Goal: Task Accomplishment & Management: Use online tool/utility

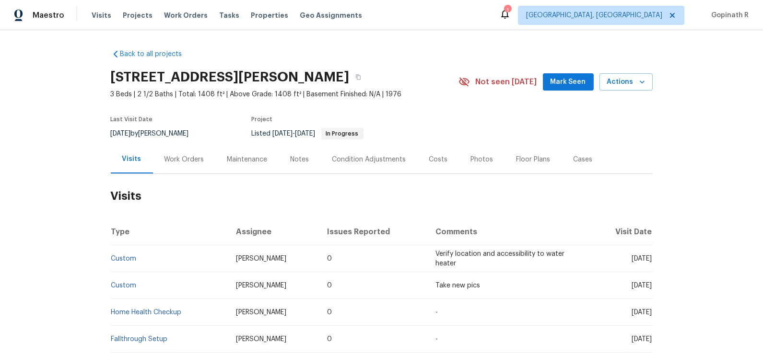
click at [189, 165] on div "Work Orders" at bounding box center [184, 159] width 63 height 28
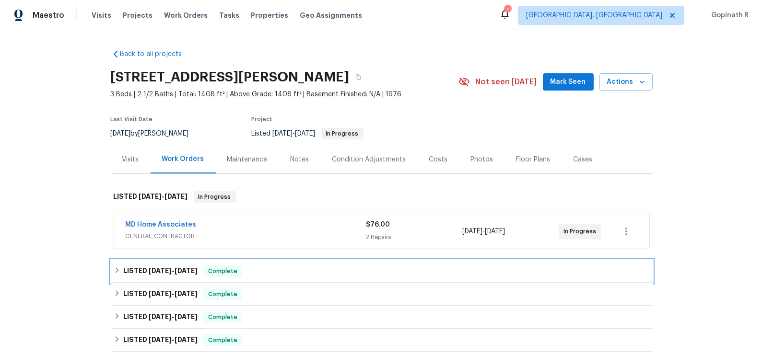
click at [235, 274] on span "Complete" at bounding box center [222, 272] width 37 height 10
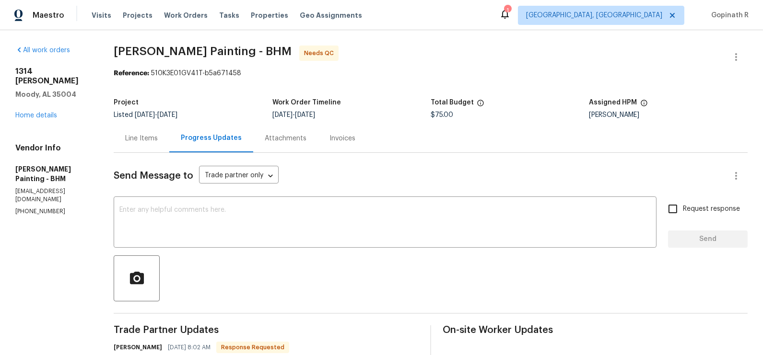
click at [158, 141] on div "Line Items" at bounding box center [141, 139] width 33 height 10
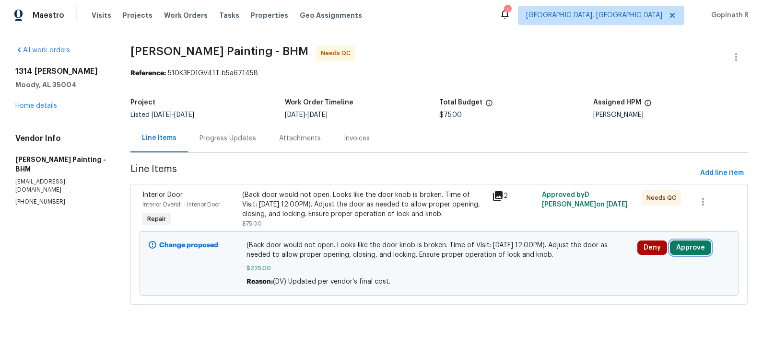
click at [691, 252] on button "Approve" at bounding box center [690, 248] width 41 height 14
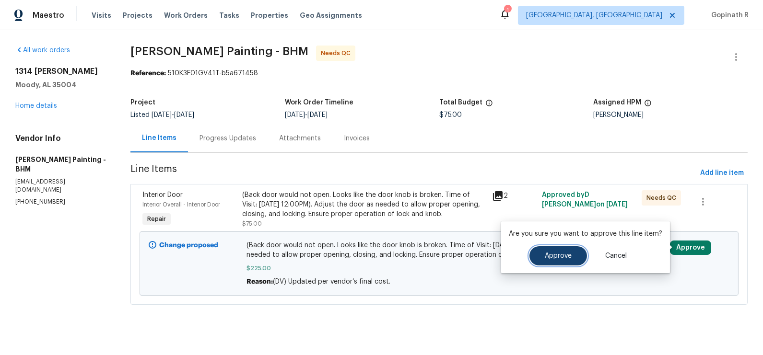
click at [560, 262] on button "Approve" at bounding box center [559, 256] width 58 height 19
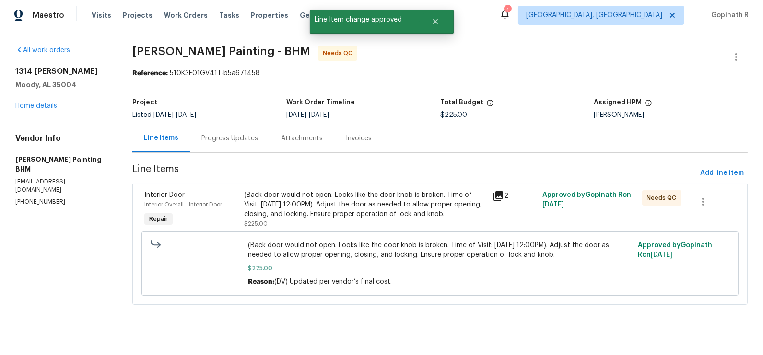
click at [230, 74] on div "Reference: 510K3E01GV41T-b5a671458" at bounding box center [439, 74] width 615 height 10
copy div "510K3E01GV41T"
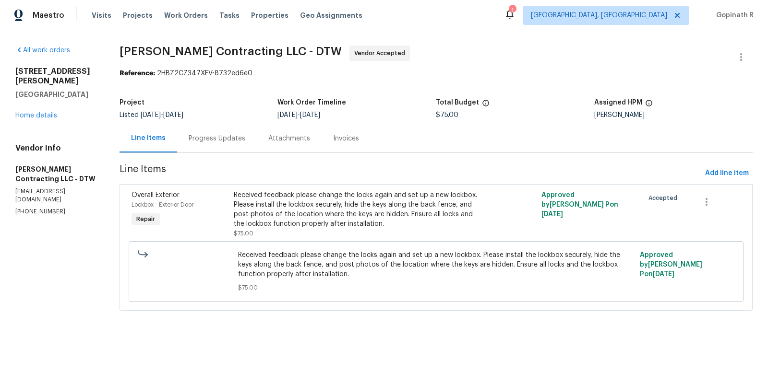
click at [210, 135] on div "Progress Updates" at bounding box center [217, 139] width 57 height 10
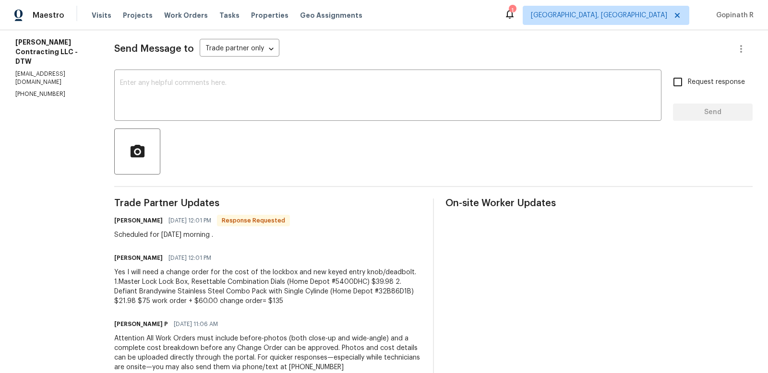
scroll to position [128, 0]
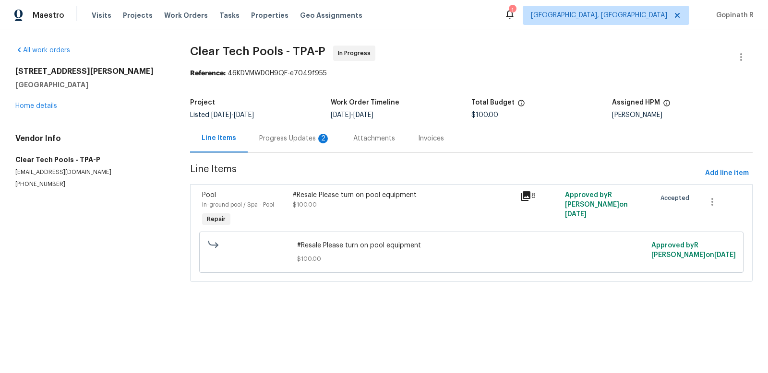
click at [269, 137] on div "Progress Updates 2" at bounding box center [294, 139] width 71 height 10
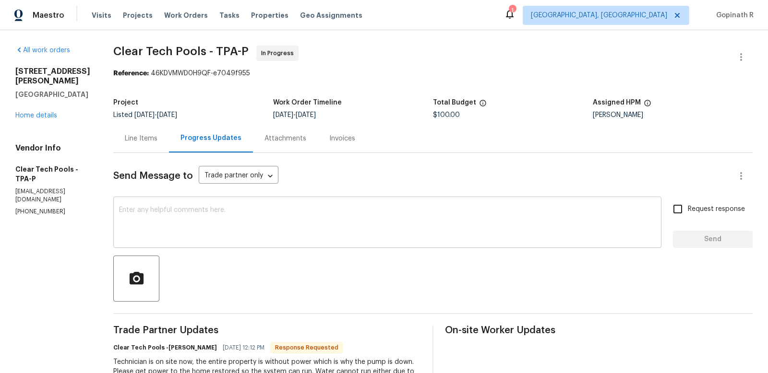
scroll to position [15, 0]
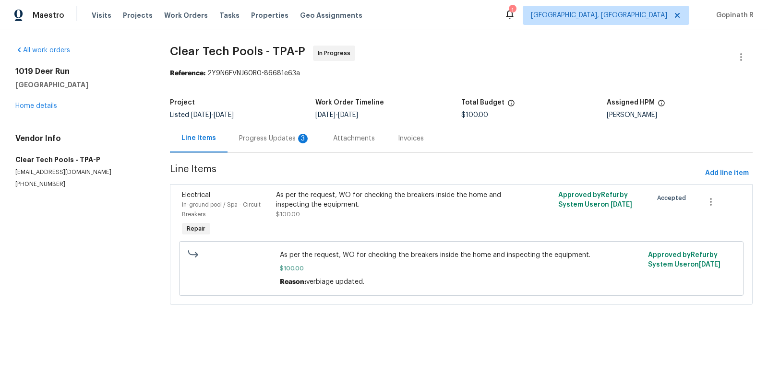
click at [256, 130] on div "Progress Updates 3" at bounding box center [274, 138] width 94 height 28
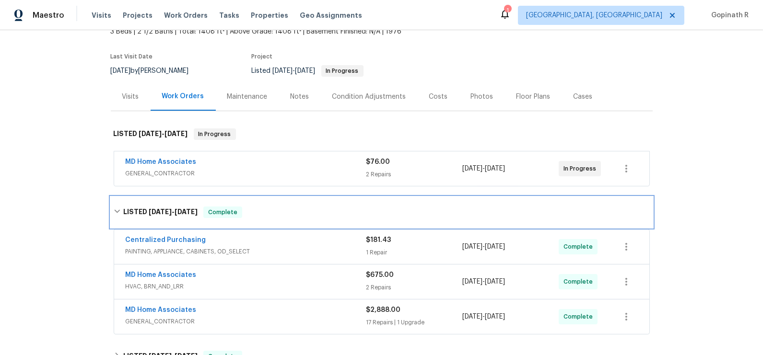
scroll to position [77, 0]
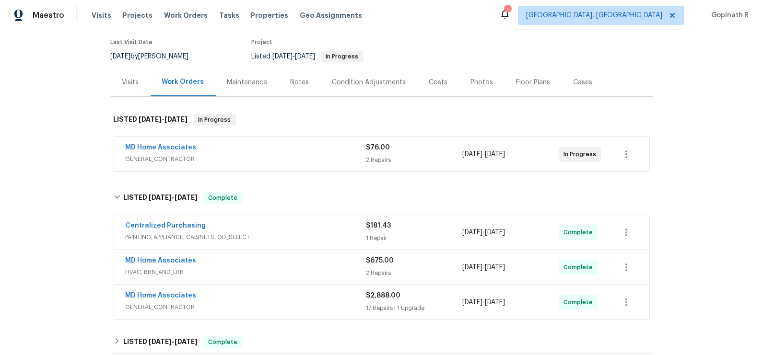
click at [251, 151] on div "MD Home Associates" at bounding box center [246, 149] width 241 height 12
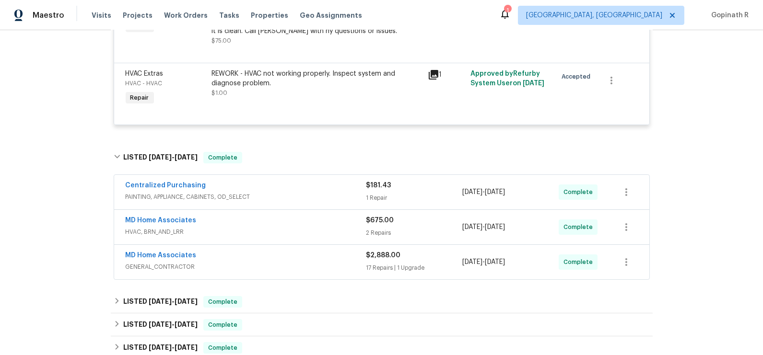
scroll to position [283, 0]
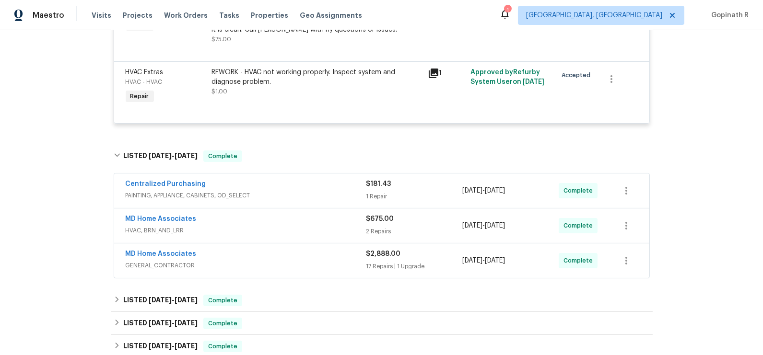
click at [251, 219] on div "MD Home Associates" at bounding box center [246, 220] width 241 height 12
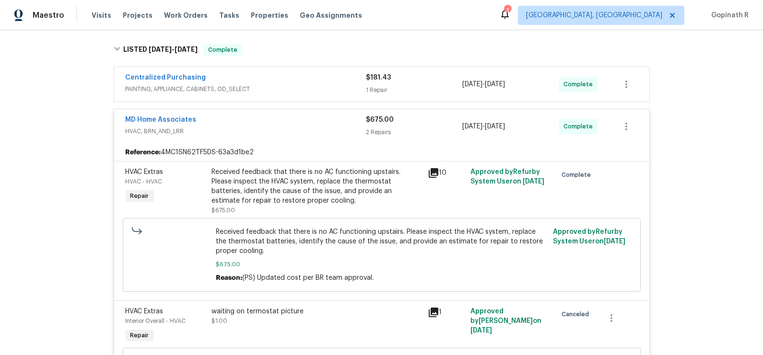
scroll to position [391, 0]
click at [299, 177] on div "Received feedback that there is no AC functioning upstairs. Please inspect the …" at bounding box center [317, 185] width 210 height 38
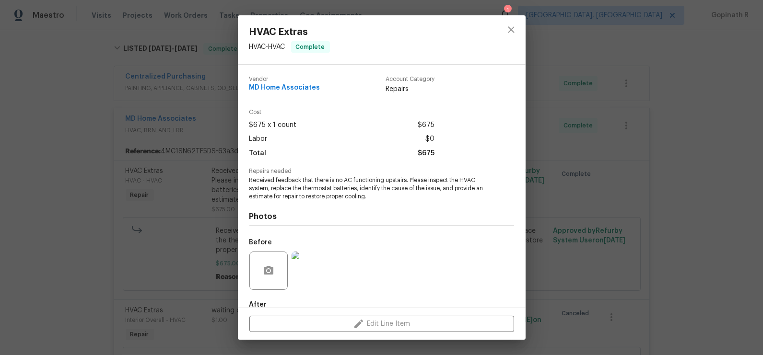
scroll to position [54, 0]
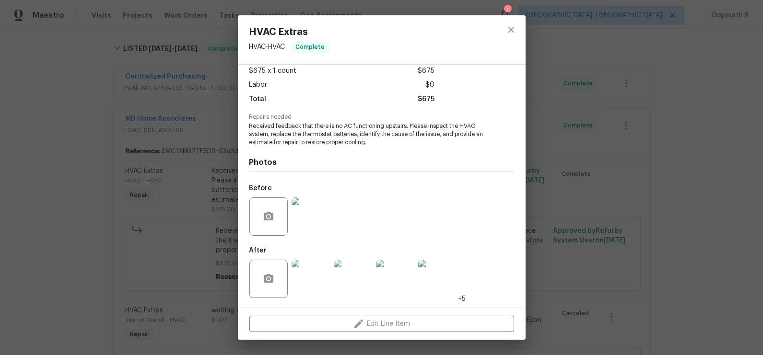
click at [321, 277] on img at bounding box center [311, 279] width 38 height 38
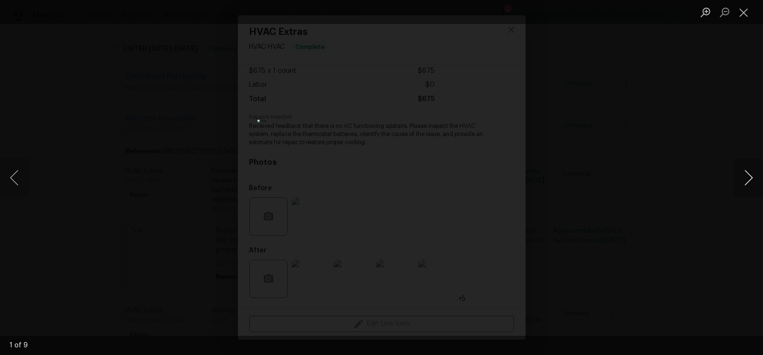
click at [749, 173] on button "Next image" at bounding box center [748, 178] width 29 height 38
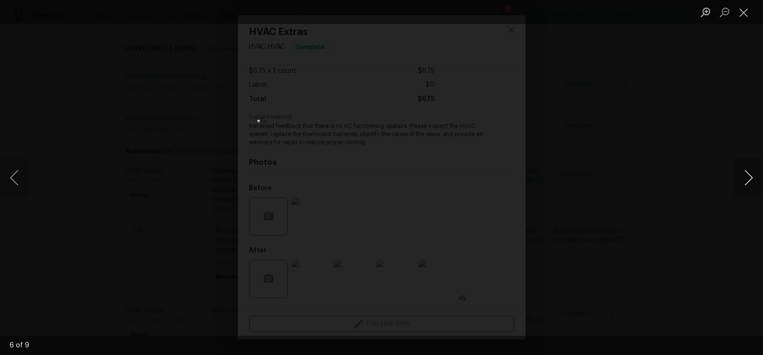
click at [749, 173] on button "Next image" at bounding box center [748, 178] width 29 height 38
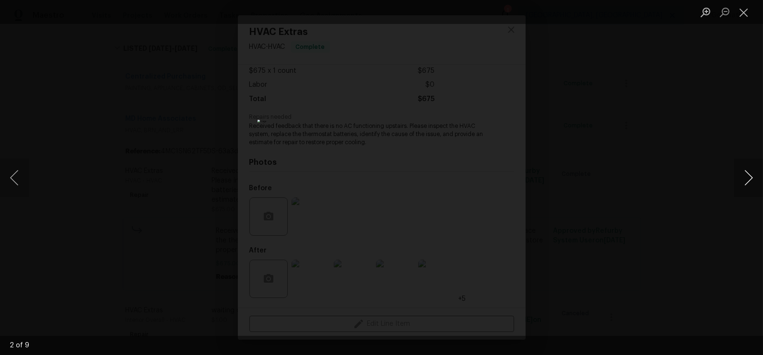
click at [749, 173] on button "Next image" at bounding box center [748, 178] width 29 height 38
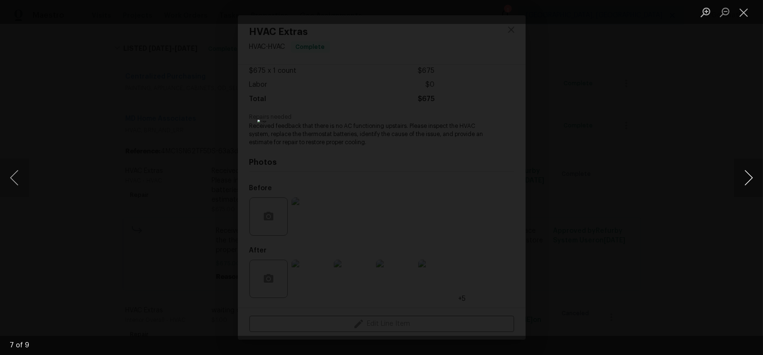
click at [749, 173] on button "Next image" at bounding box center [748, 178] width 29 height 38
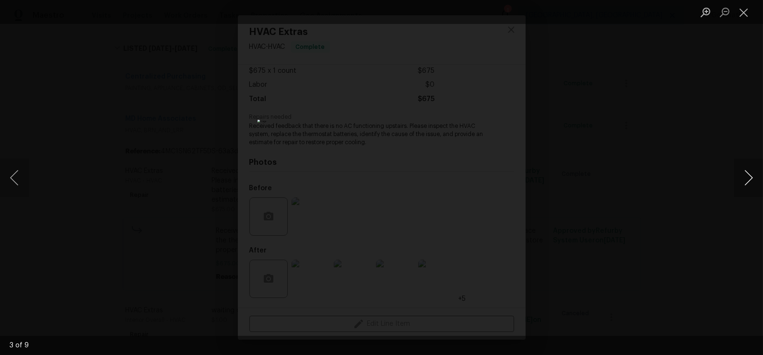
click at [749, 173] on button "Next image" at bounding box center [748, 178] width 29 height 38
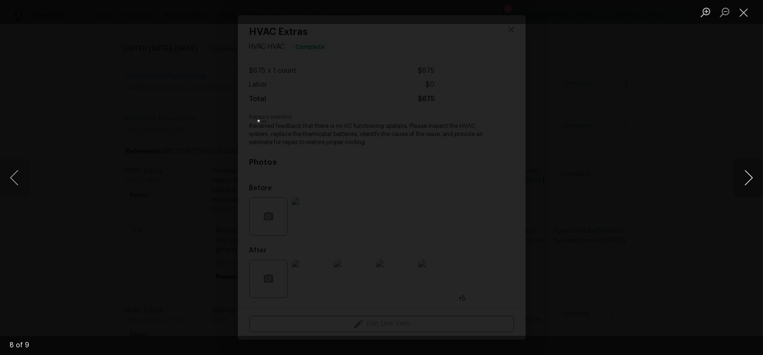
click at [749, 173] on button "Next image" at bounding box center [748, 178] width 29 height 38
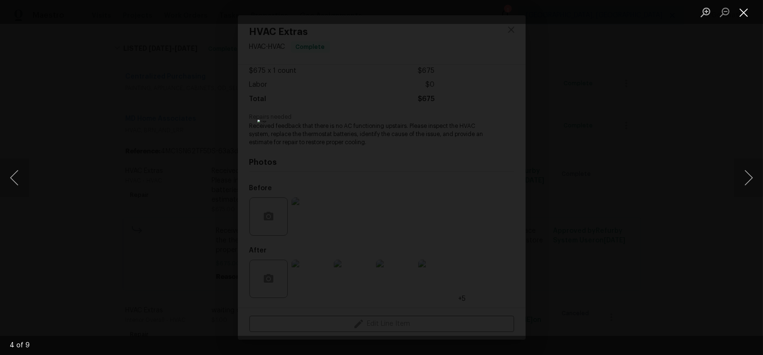
click at [745, 13] on button "Close lightbox" at bounding box center [743, 12] width 19 height 17
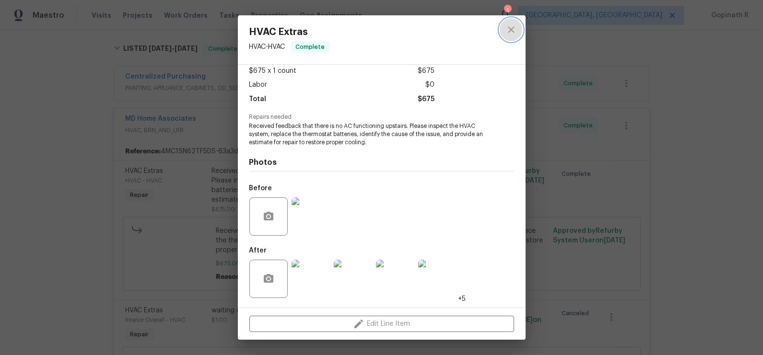
click at [511, 30] on icon "close" at bounding box center [511, 29] width 6 height 6
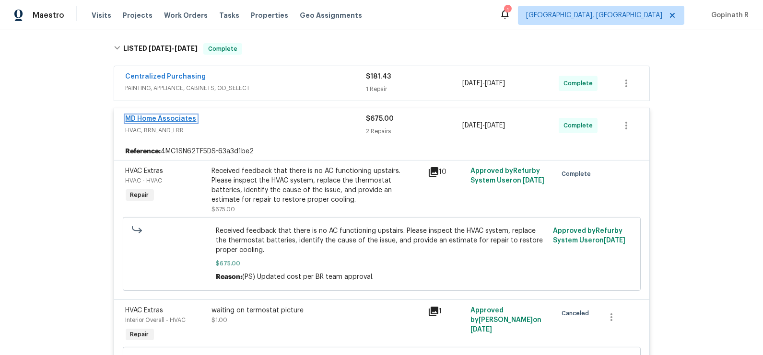
click at [171, 118] on link "MD Home Associates" at bounding box center [161, 119] width 71 height 7
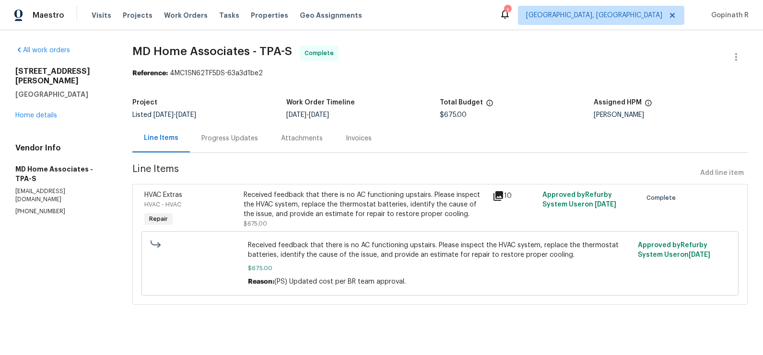
click at [225, 130] on div "Progress Updates" at bounding box center [230, 138] width 80 height 28
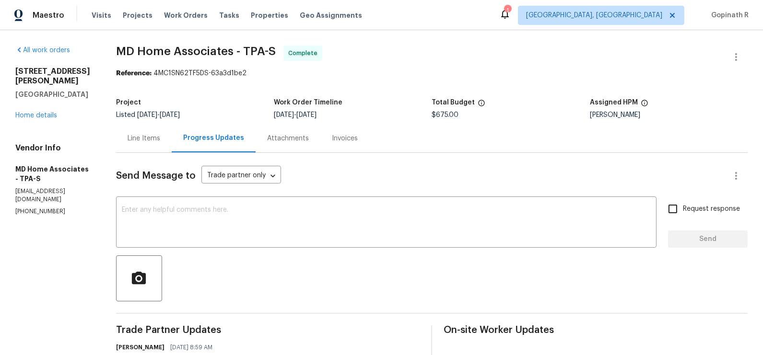
click at [147, 144] on div "Line Items" at bounding box center [144, 138] width 56 height 28
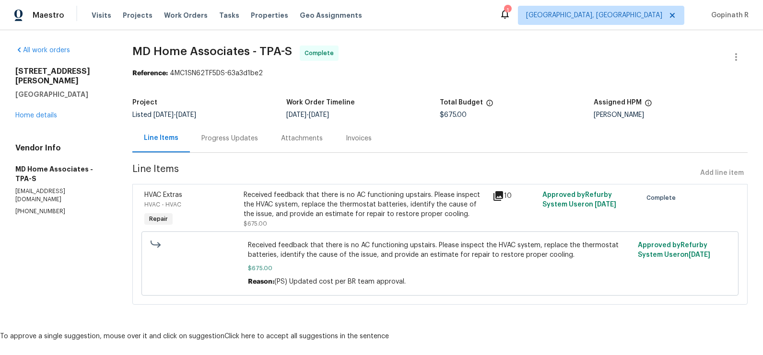
click at [228, 142] on div "Progress Updates" at bounding box center [229, 139] width 57 height 10
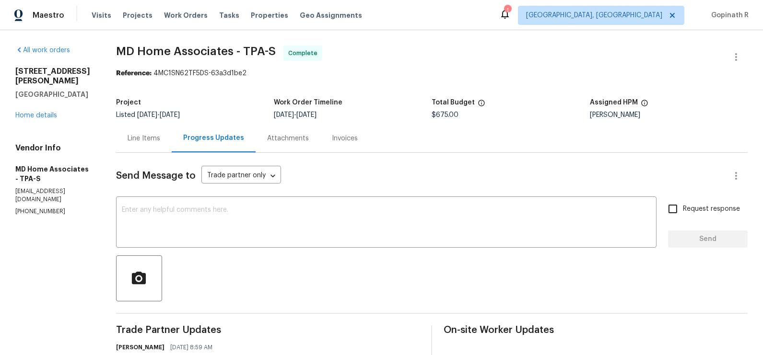
click at [150, 139] on div "Line Items" at bounding box center [144, 139] width 33 height 10
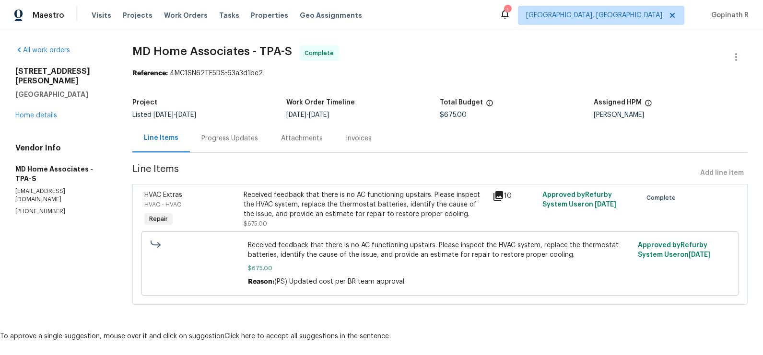
click at [259, 217] on div "Received feedback that there is no AC functioning upstairs. Please inspect the …" at bounding box center [365, 204] width 243 height 29
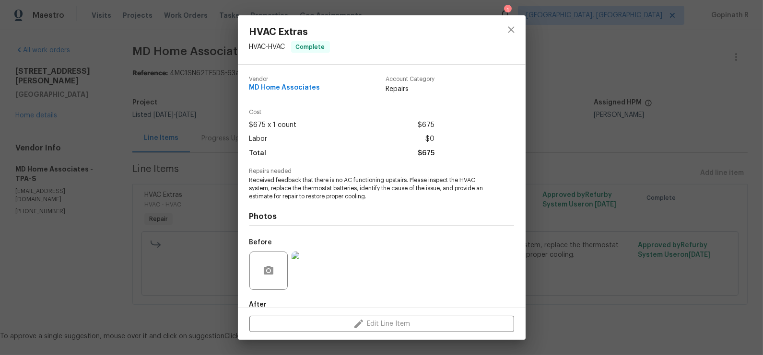
scroll to position [54, 0]
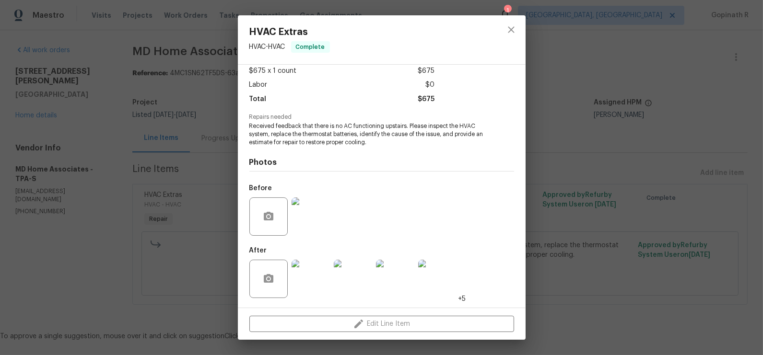
click at [347, 295] on img at bounding box center [353, 279] width 38 height 38
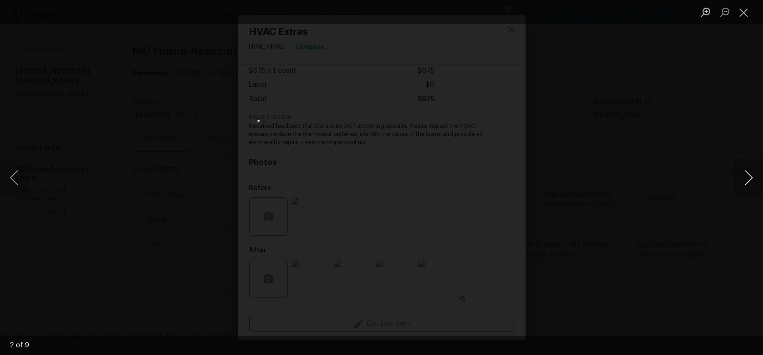
click at [748, 180] on button "Next image" at bounding box center [748, 178] width 29 height 38
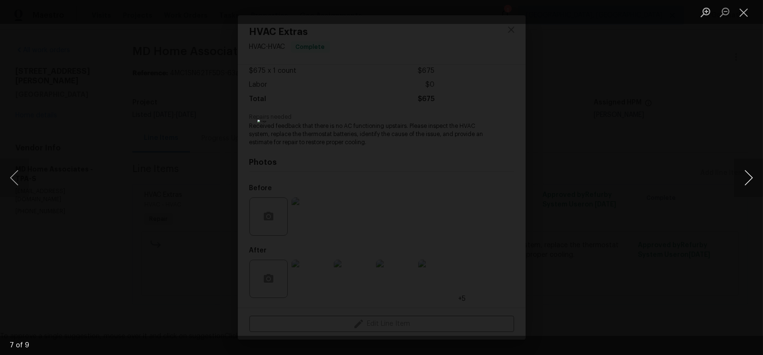
click at [748, 180] on button "Next image" at bounding box center [748, 178] width 29 height 38
click at [744, 12] on button "Close lightbox" at bounding box center [743, 12] width 19 height 17
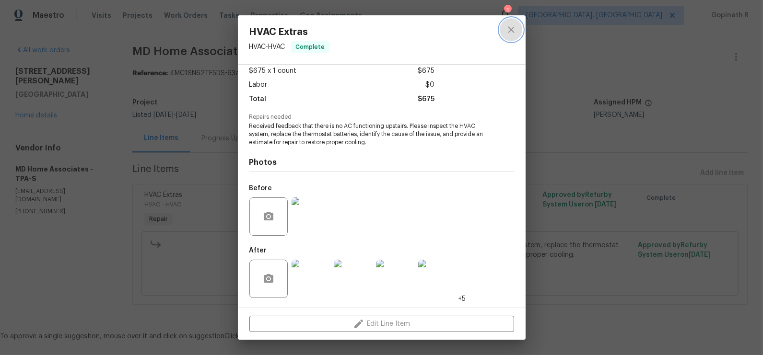
click at [504, 25] on button "close" at bounding box center [511, 29] width 23 height 23
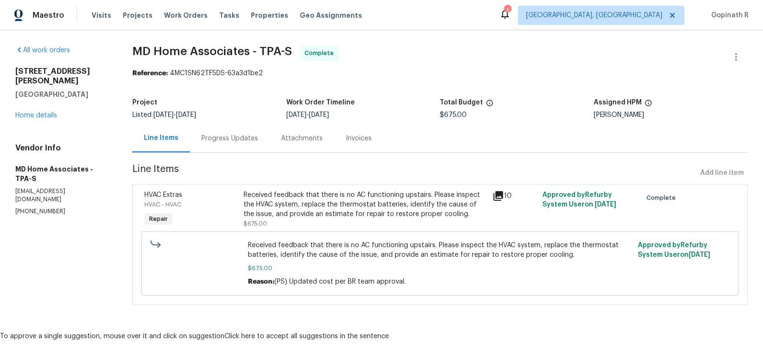
click at [180, 71] on div "Reference: 4MC1SN62TF5DS-63a3d1be2" at bounding box center [439, 74] width 615 height 10
copy div "4MC1SN62TF5DS"
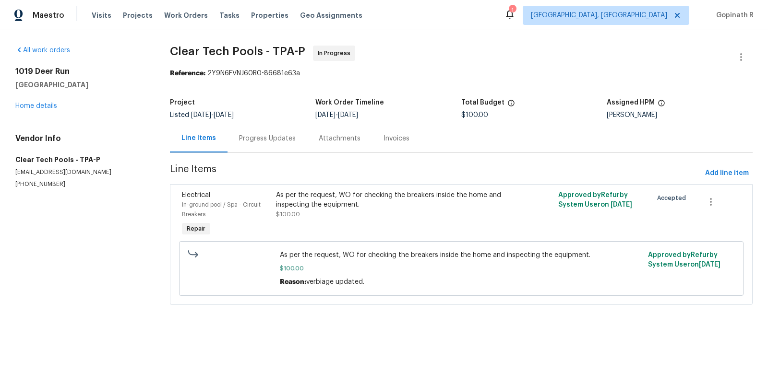
click at [244, 138] on div "Progress Updates" at bounding box center [267, 139] width 57 height 10
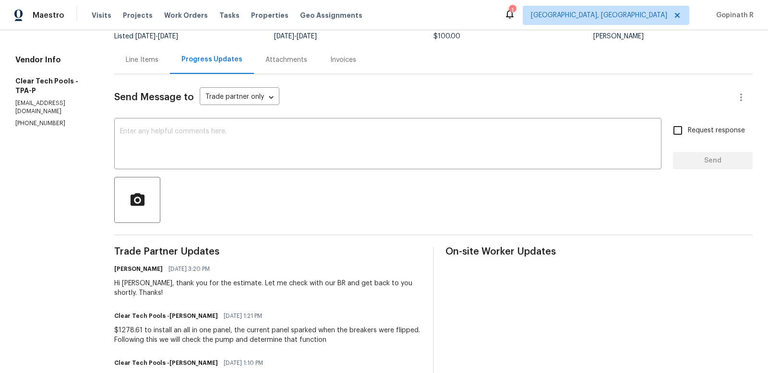
scroll to position [79, 0]
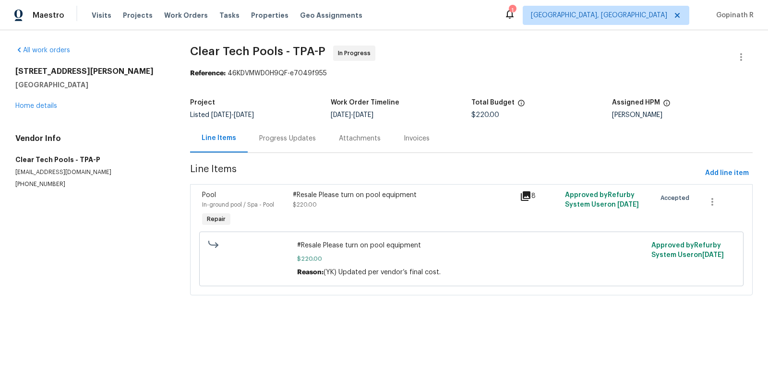
click at [295, 139] on div "Progress Updates" at bounding box center [287, 139] width 57 height 10
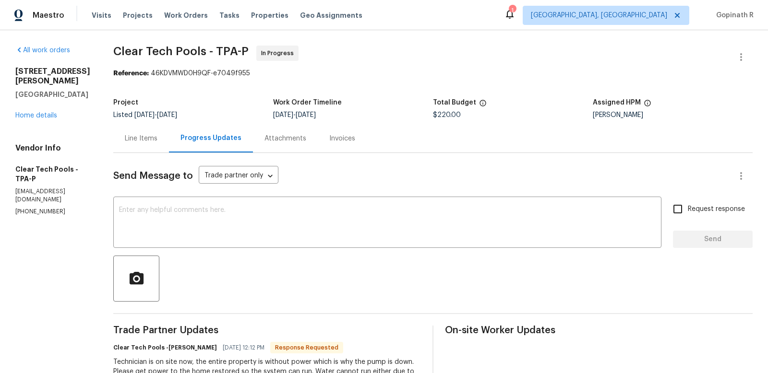
click at [149, 6] on div "Visits Projects Work Orders Tasks Properties Geo Assignments" at bounding box center [233, 15] width 282 height 19
